Goal: Task Accomplishment & Management: Manage account settings

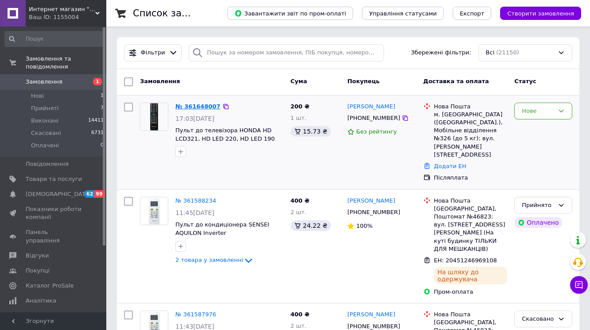
click at [204, 105] on link "№ 361648007" at bounding box center [197, 106] width 45 height 7
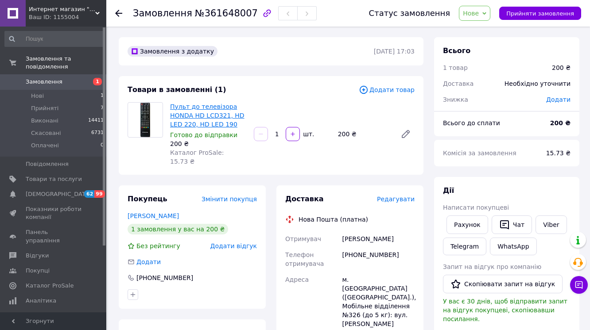
click at [198, 124] on link "Пульт до телевізора HONDA HD LCD321, HD LED 220, HD LED 190" at bounding box center [207, 115] width 74 height 25
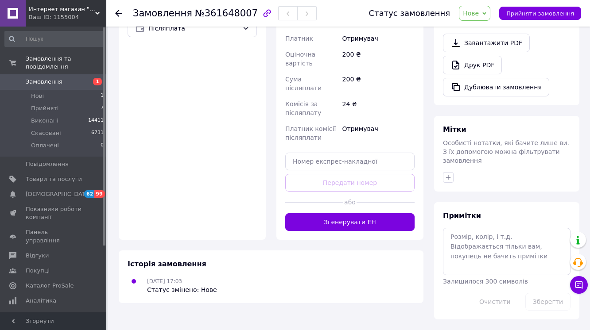
scroll to position [408, 0]
click at [365, 225] on button "Згенерувати ЕН" at bounding box center [349, 223] width 129 height 18
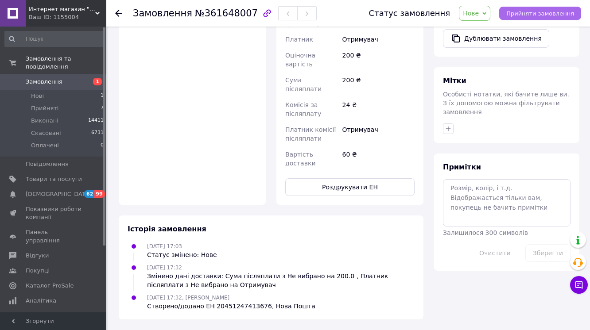
click at [554, 12] on span "Прийняти замовлення" at bounding box center [540, 13] width 68 height 7
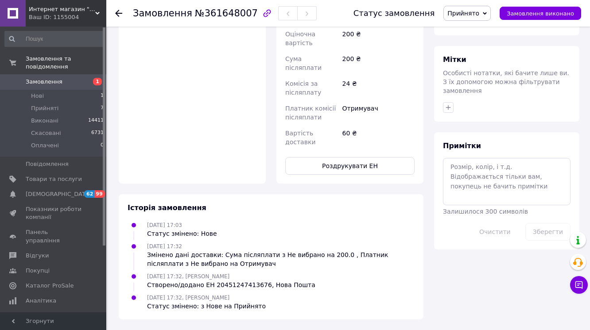
click at [415, 310] on div "Історія замовлення 12.09.2025 17:03 Статус змінено: Нове 12.09.2025 17:32 Зміне…" at bounding box center [271, 256] width 305 height 125
click at [447, 205] on textarea at bounding box center [507, 181] width 128 height 47
click at [491, 205] on textarea at bounding box center [507, 181] width 128 height 47
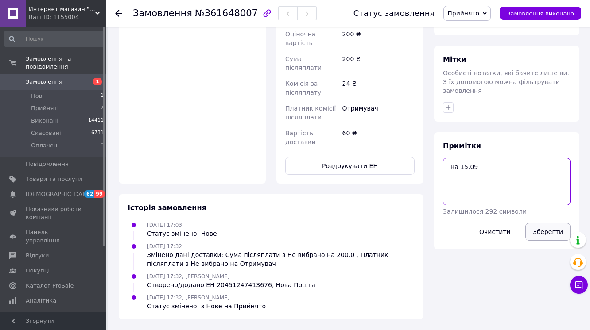
type textarea "на 15.09"
click at [539, 241] on button "Зберегти" at bounding box center [547, 232] width 45 height 18
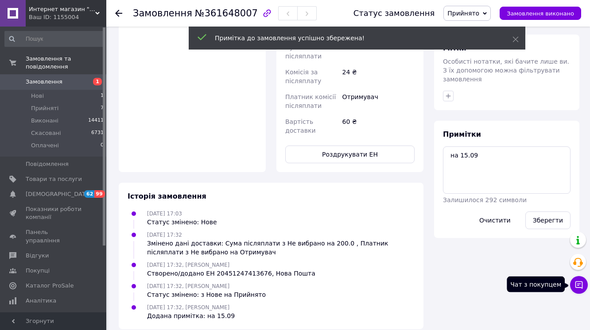
click at [583, 287] on icon at bounding box center [579, 285] width 9 height 9
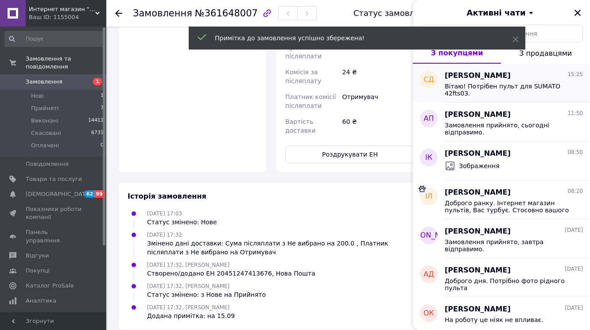
click at [517, 96] on span "Вітаю! Потрібен пульт для SUMATO 42fts03." at bounding box center [508, 90] width 126 height 14
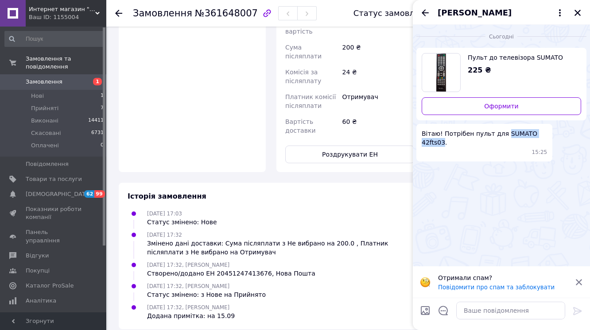
drag, startPoint x: 516, startPoint y: 138, endPoint x: 447, endPoint y: 151, distance: 70.0
click at [447, 147] on span "Вітаю! Потрібен пульт для SUMATO 42fts03." at bounding box center [484, 138] width 125 height 18
click at [578, 280] on icon at bounding box center [579, 283] width 6 height 6
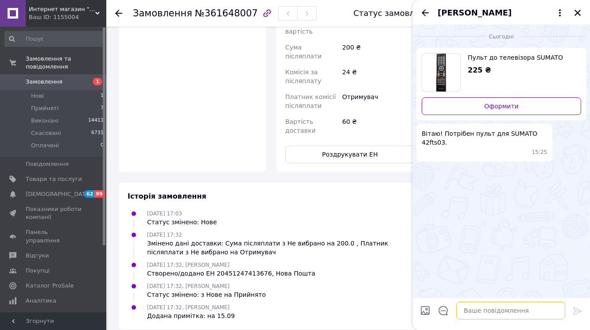
click at [522, 311] on textarea at bounding box center [510, 311] width 109 height 18
type textarea "доброго дня"
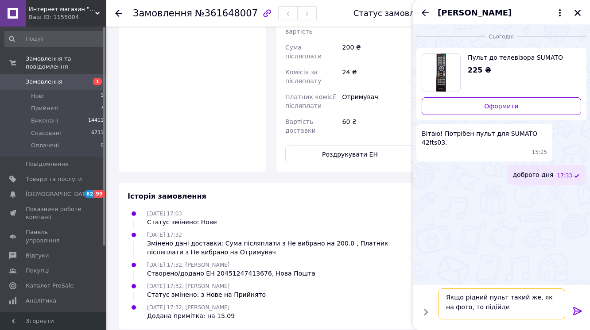
type textarea "Якщо рідний пульт такий же, як на фото, то підійде."
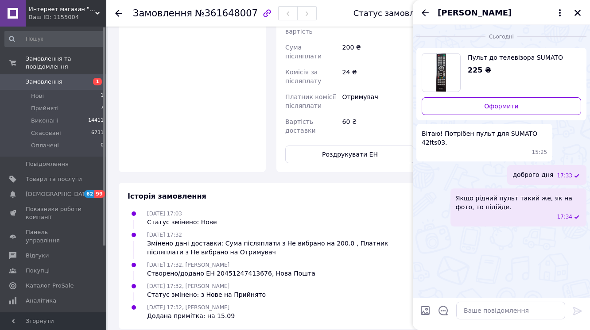
click at [443, 67] on img "Переглянути товар" at bounding box center [441, 73] width 10 height 38
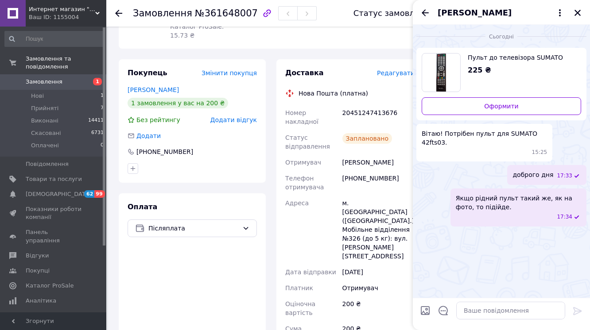
scroll to position [124, 0]
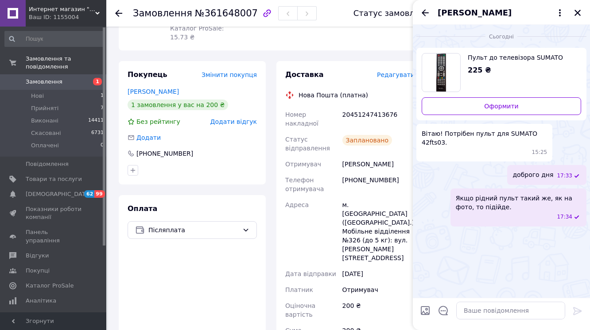
click at [55, 78] on span "Замовлення" at bounding box center [44, 82] width 37 height 8
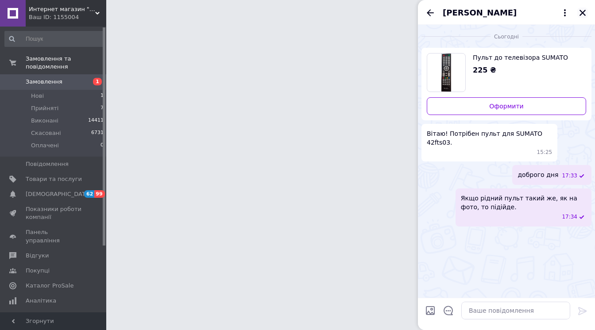
click at [586, 16] on icon "Закрити" at bounding box center [583, 13] width 8 height 8
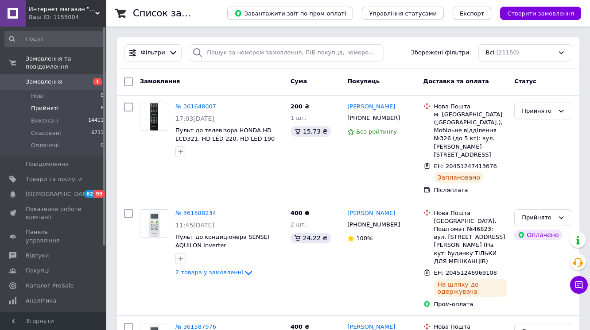
click at [45, 105] on span "Прийняті" at bounding box center [44, 109] width 27 height 8
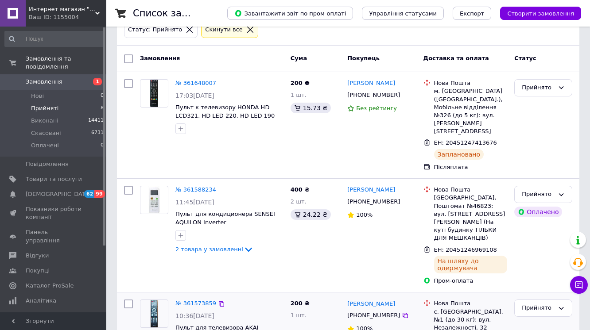
scroll to position [51, 0]
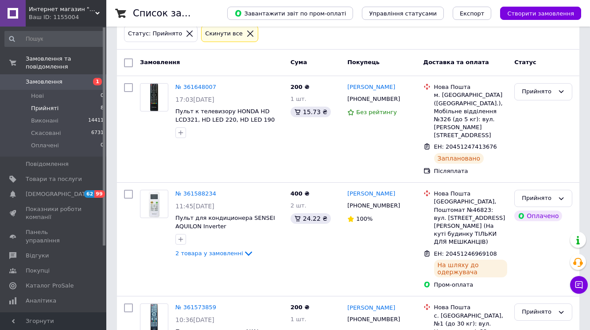
click at [228, 39] on div "Cкинути все" at bounding box center [229, 33] width 57 height 17
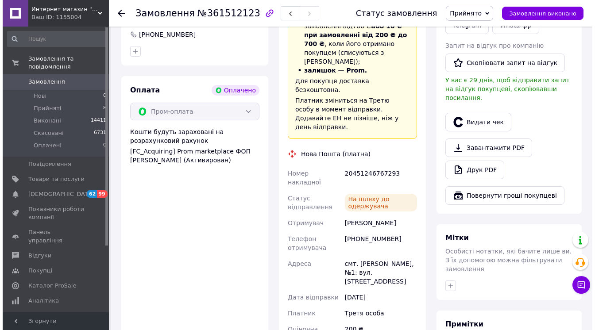
scroll to position [284, 0]
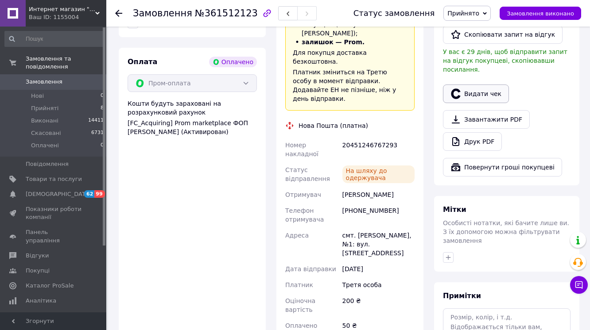
click at [462, 103] on button "Видати чек" at bounding box center [476, 94] width 66 height 19
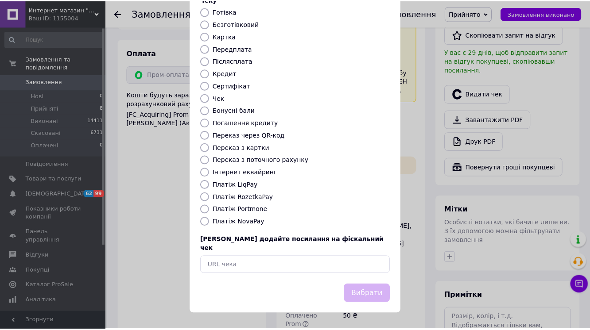
scroll to position [106, 0]
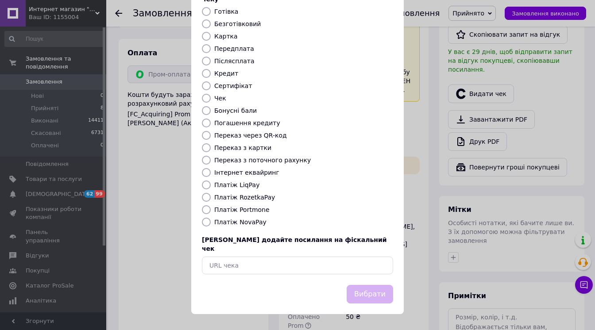
click at [266, 201] on label "Платіж RozetkaPay" at bounding box center [244, 197] width 61 height 7
click at [211, 202] on input "Платіж RozetkaPay" at bounding box center [206, 197] width 9 height 9
radio input "true"
click at [349, 301] on button "Вибрати" at bounding box center [370, 294] width 47 height 19
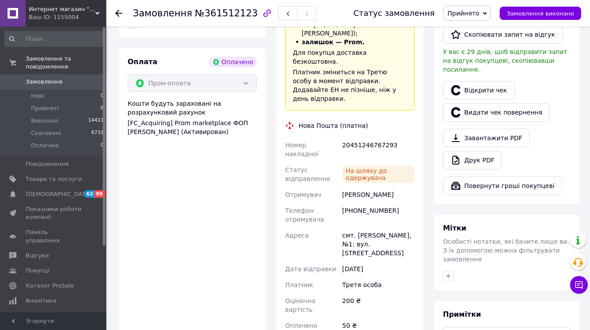
click at [539, 12] on span "Замовлення виконано" at bounding box center [540, 13] width 67 height 7
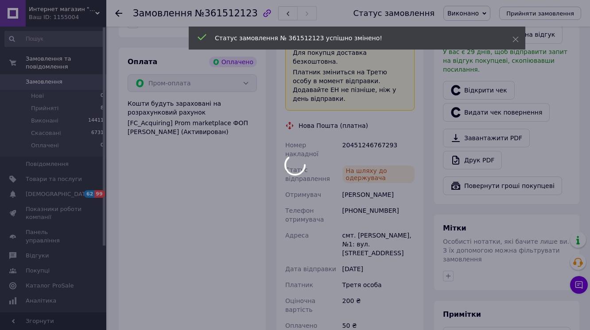
scroll to position [0, 0]
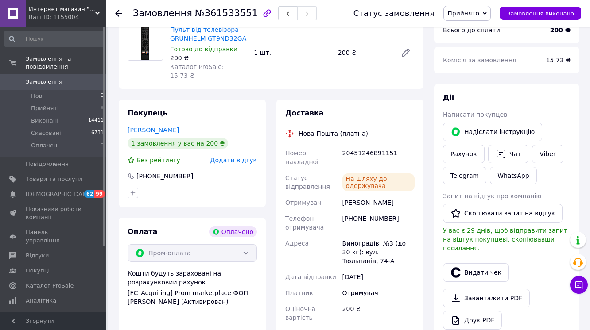
scroll to position [106, 0]
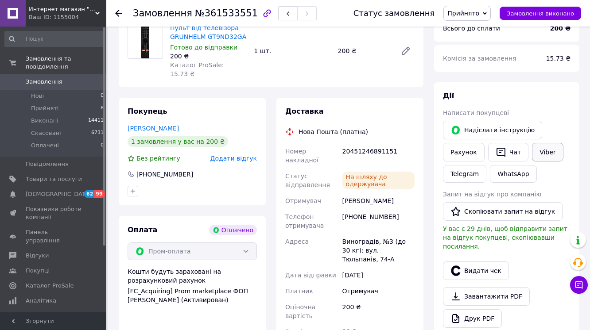
click at [549, 162] on link "Viber" at bounding box center [547, 152] width 31 height 19
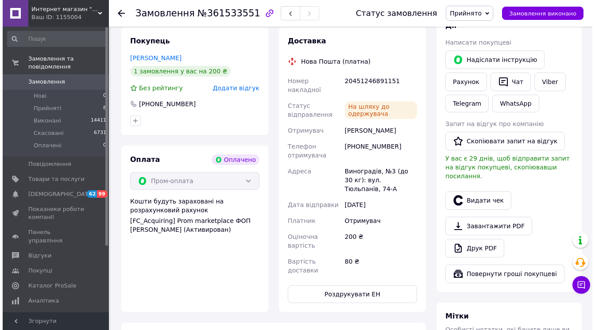
scroll to position [177, 0]
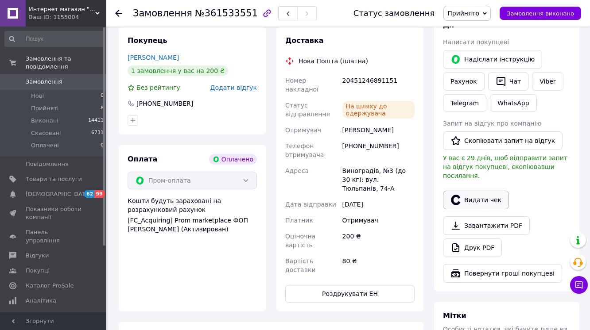
click at [482, 210] on button "Видати чек" at bounding box center [476, 200] width 66 height 19
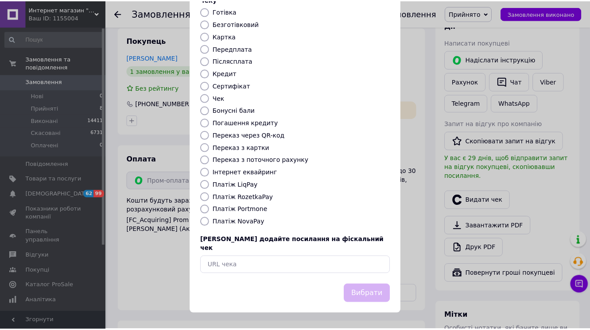
scroll to position [113, 0]
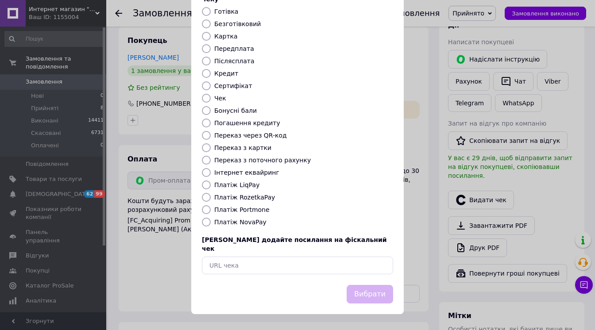
click at [266, 197] on label "Платіж RozetkaPay" at bounding box center [244, 197] width 61 height 7
click at [211, 197] on input "Платіж RozetkaPay" at bounding box center [206, 197] width 9 height 9
radio input "true"
click at [347, 292] on button "Вибрати" at bounding box center [370, 294] width 47 height 19
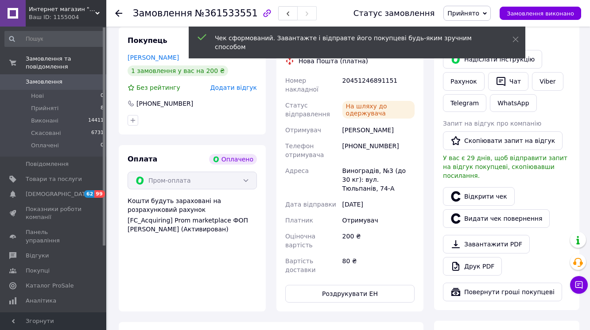
click at [544, 15] on span "Замовлення виконано" at bounding box center [540, 13] width 67 height 7
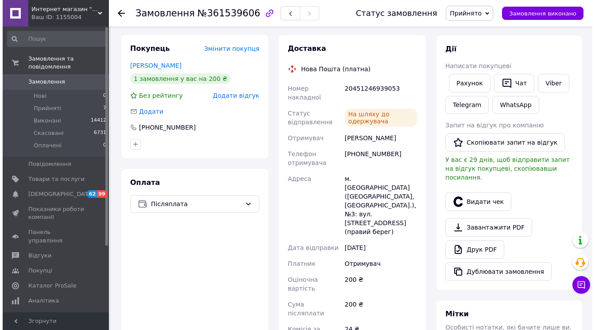
scroll to position [177, 0]
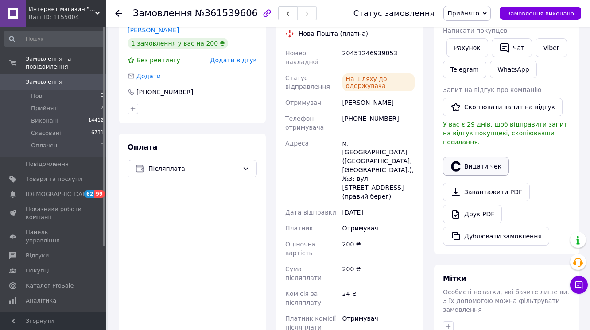
click at [483, 176] on button "Видати чек" at bounding box center [476, 166] width 66 height 19
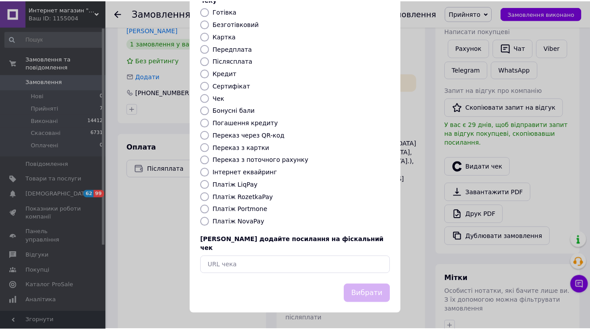
scroll to position [113, 0]
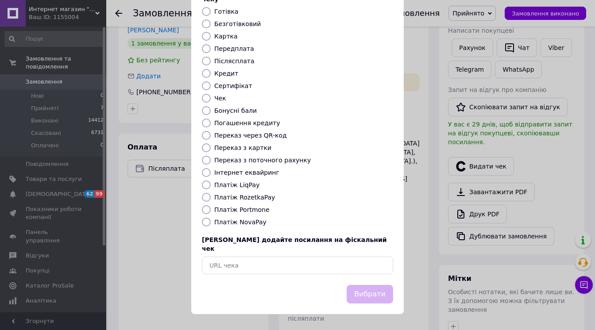
click at [246, 224] on label "Платіж NovaPay" at bounding box center [240, 222] width 52 height 7
click at [211, 224] on input "Платіж NovaPay" at bounding box center [206, 222] width 9 height 9
radio input "true"
click at [349, 287] on button "Вибрати" at bounding box center [370, 294] width 47 height 19
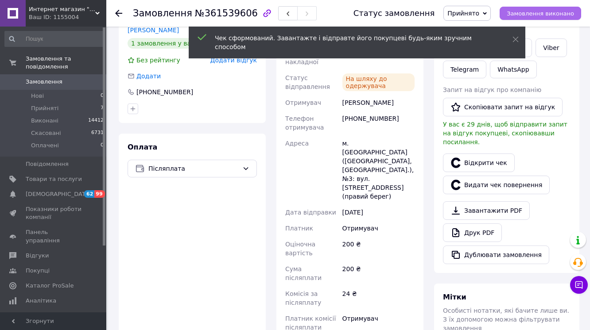
click at [540, 13] on span "Замовлення виконано" at bounding box center [540, 13] width 67 height 7
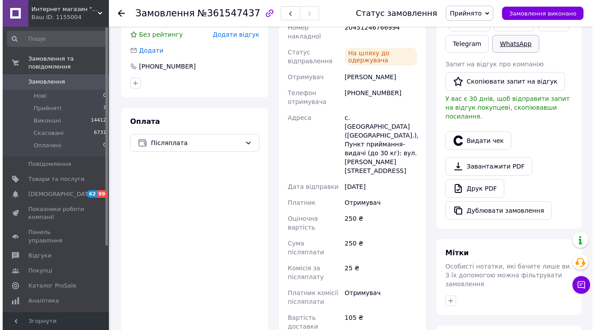
scroll to position [213, 0]
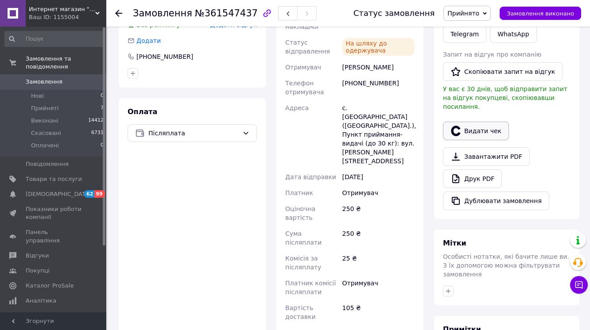
click at [473, 140] on button "Видати чек" at bounding box center [476, 131] width 66 height 19
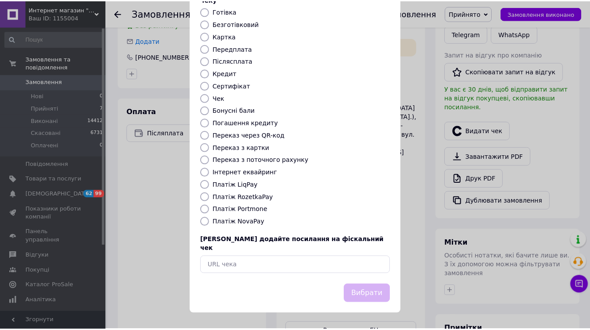
scroll to position [113, 0]
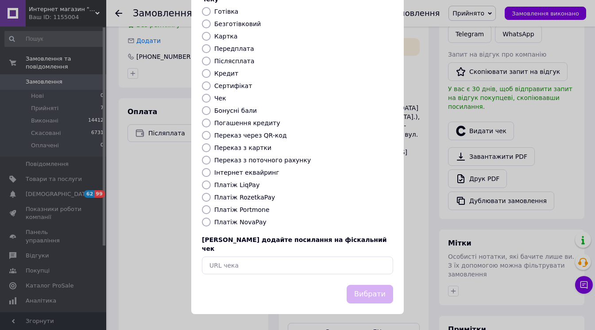
click at [252, 223] on label "Платіж NovaPay" at bounding box center [240, 222] width 52 height 7
click at [211, 223] on input "Платіж NovaPay" at bounding box center [206, 222] width 9 height 9
radio input "true"
click at [353, 286] on button "Вибрати" at bounding box center [370, 294] width 47 height 19
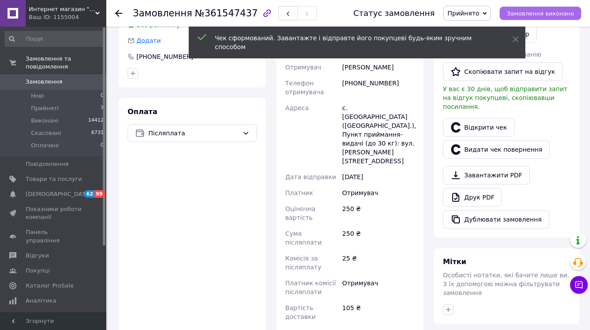
click at [557, 15] on span "Замовлення виконано" at bounding box center [540, 13] width 67 height 7
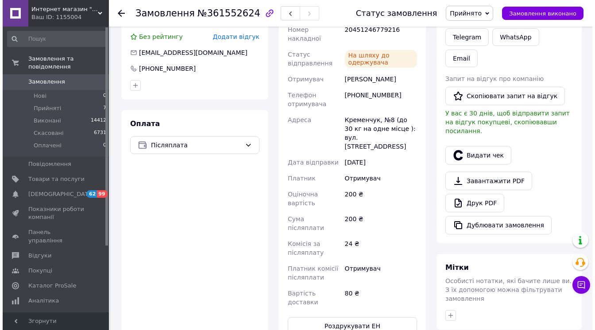
scroll to position [213, 0]
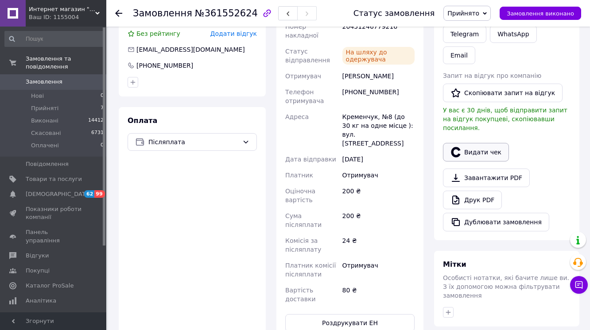
click at [488, 162] on button "Видати чек" at bounding box center [476, 152] width 66 height 19
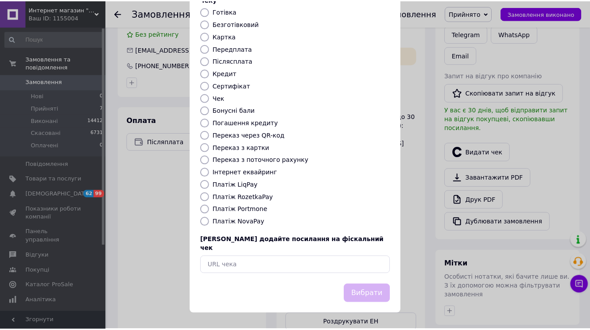
scroll to position [113, 0]
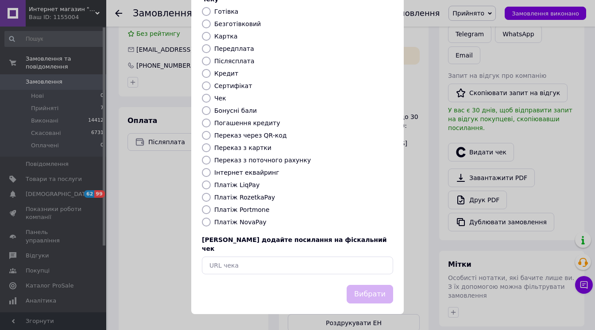
click at [239, 226] on label "Платіж NovaPay" at bounding box center [240, 222] width 52 height 7
click at [211, 227] on input "Платіж NovaPay" at bounding box center [206, 222] width 9 height 9
radio input "true"
click at [354, 292] on button "Вибрати" at bounding box center [370, 294] width 47 height 19
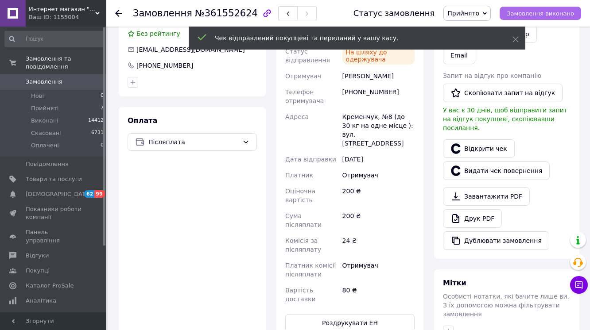
click at [550, 16] on span "Замовлення виконано" at bounding box center [540, 13] width 67 height 7
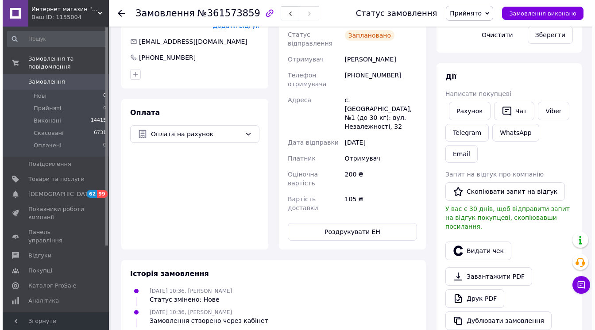
scroll to position [213, 0]
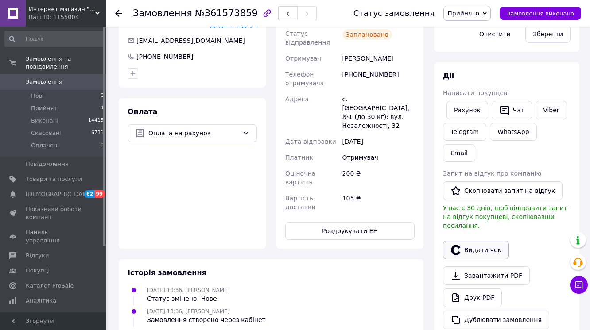
click at [466, 260] on button "Видати чек" at bounding box center [476, 250] width 66 height 19
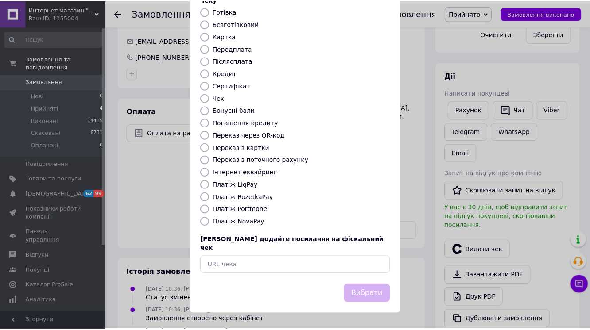
scroll to position [113, 0]
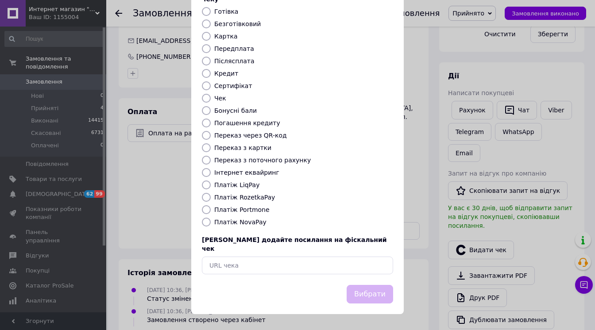
click at [205, 168] on input "Інтернет еквайринг" at bounding box center [206, 172] width 9 height 9
radio input "true"
click at [351, 289] on button "Вибрати" at bounding box center [370, 294] width 47 height 19
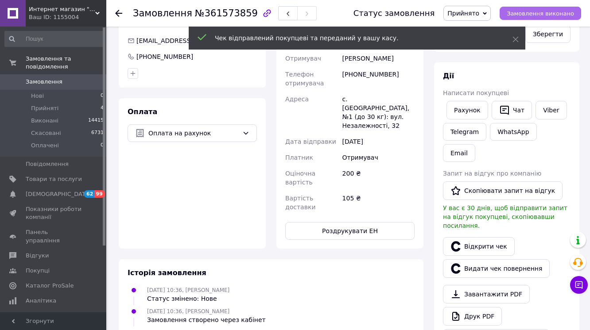
click at [532, 15] on span "Замовлення виконано" at bounding box center [540, 13] width 67 height 7
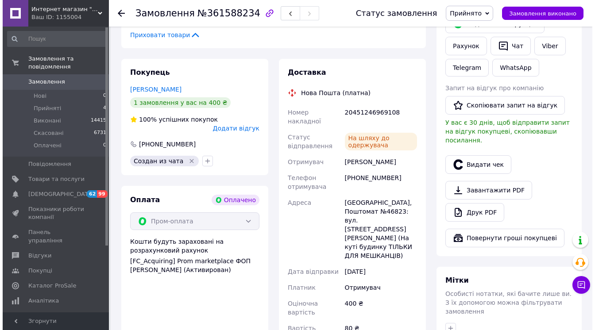
scroll to position [248, 0]
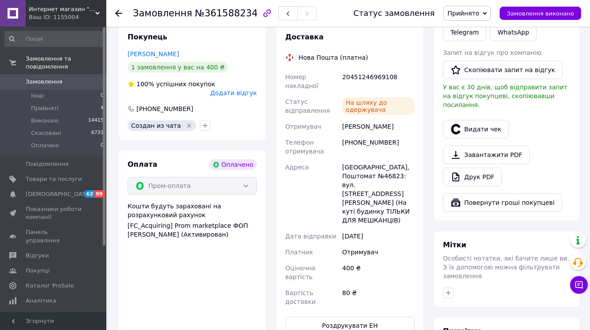
click at [493, 139] on button "Видати чек" at bounding box center [476, 129] width 66 height 19
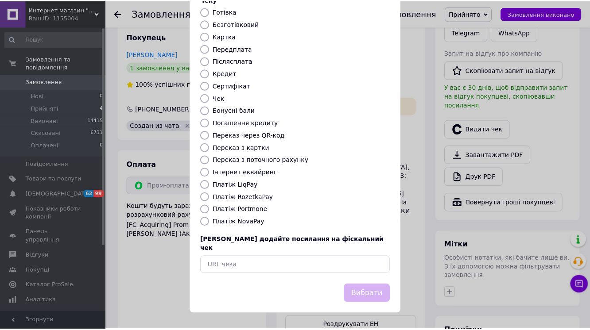
scroll to position [113, 0]
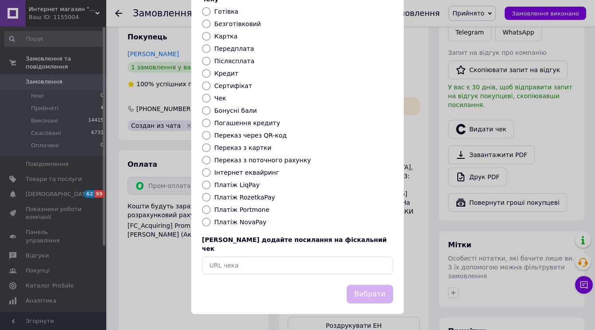
click at [233, 194] on label "Платіж RozetkaPay" at bounding box center [244, 197] width 61 height 7
click at [211, 194] on input "Платіж RozetkaPay" at bounding box center [206, 197] width 9 height 9
radio input "true"
click at [351, 298] on button "Вибрати" at bounding box center [370, 294] width 47 height 19
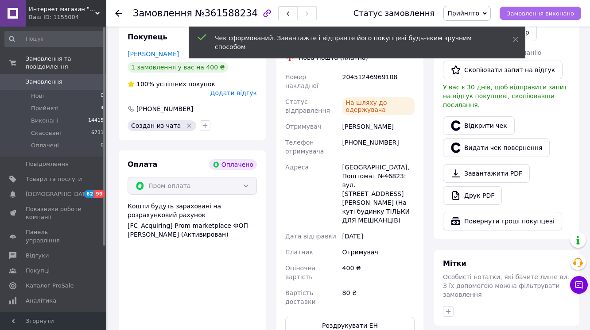
click at [559, 12] on span "Замовлення виконано" at bounding box center [540, 13] width 67 height 7
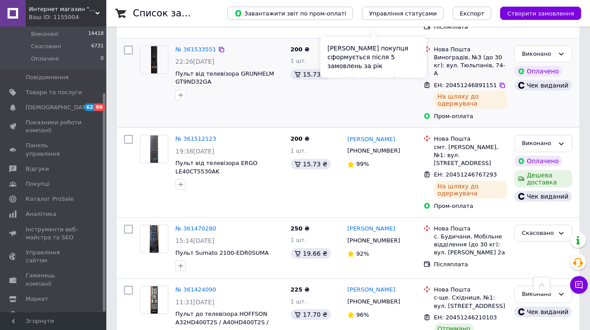
scroll to position [780, 0]
